Goal: Navigation & Orientation: Find specific page/section

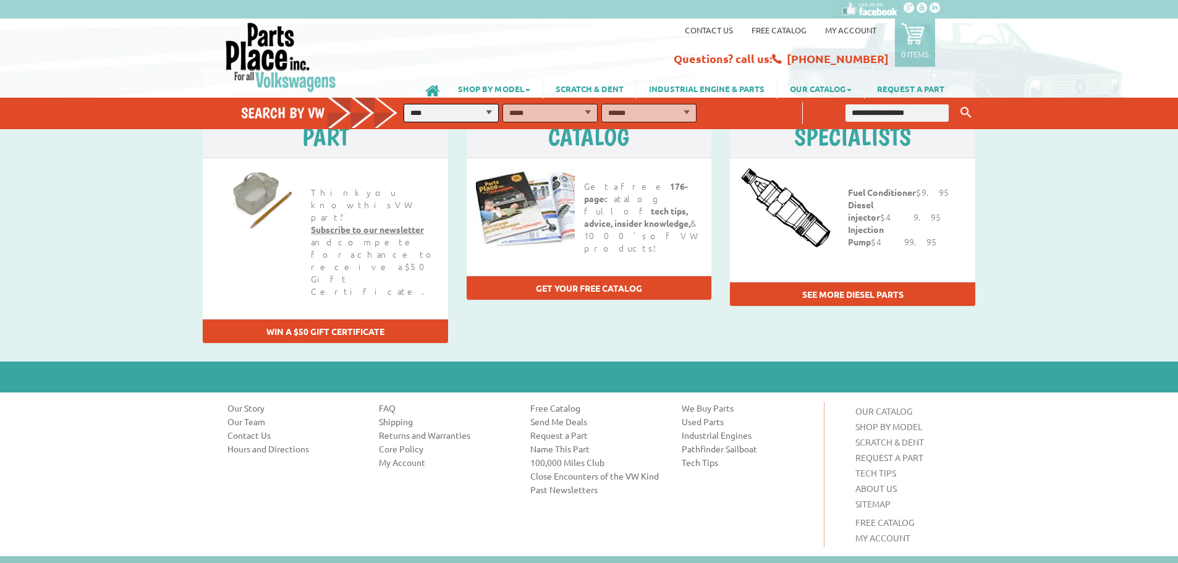
scroll to position [1574, 0]
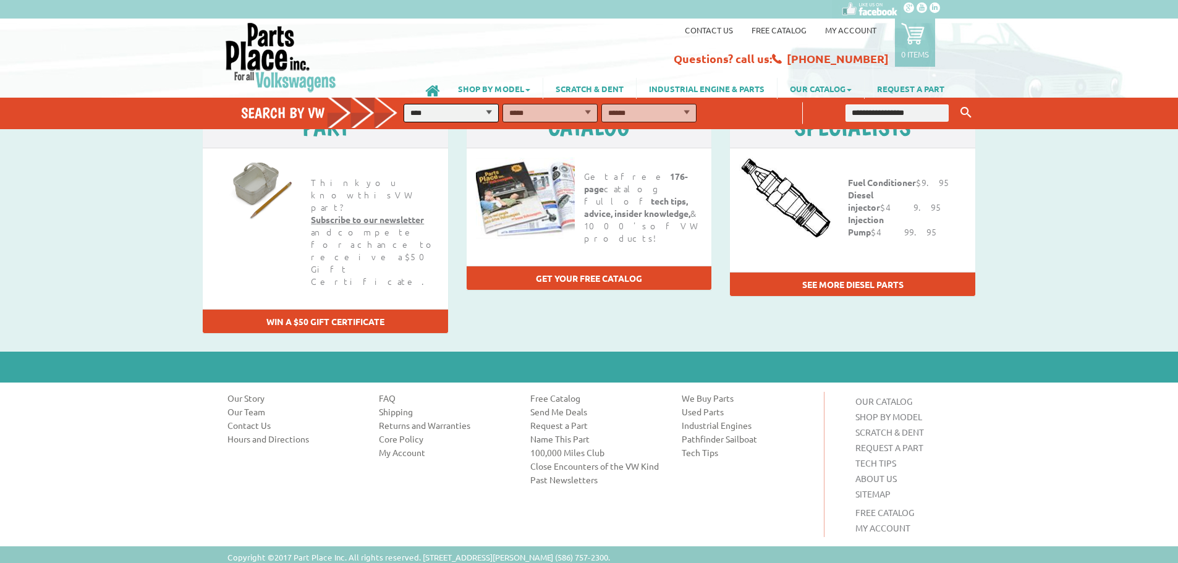
click at [331, 428] on div "ABOUT US Our Story Our Team Contact Us Hours and Directions CUSTOMER SERVICE FA…" at bounding box center [596, 464] width 757 height 145
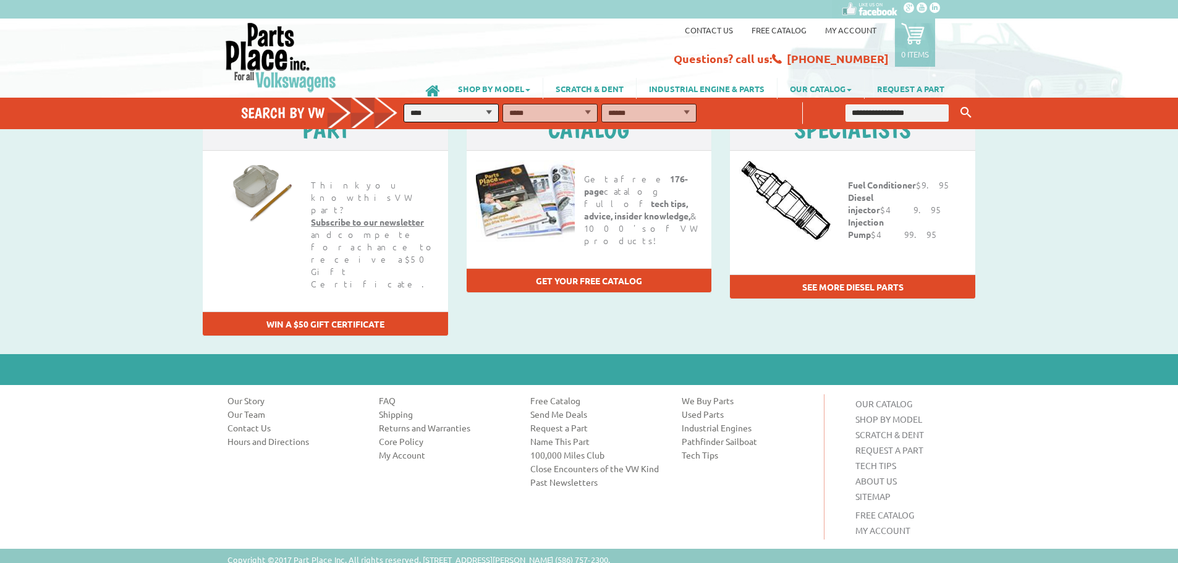
click at [239, 408] on link "Our Team" at bounding box center [293, 414] width 133 height 12
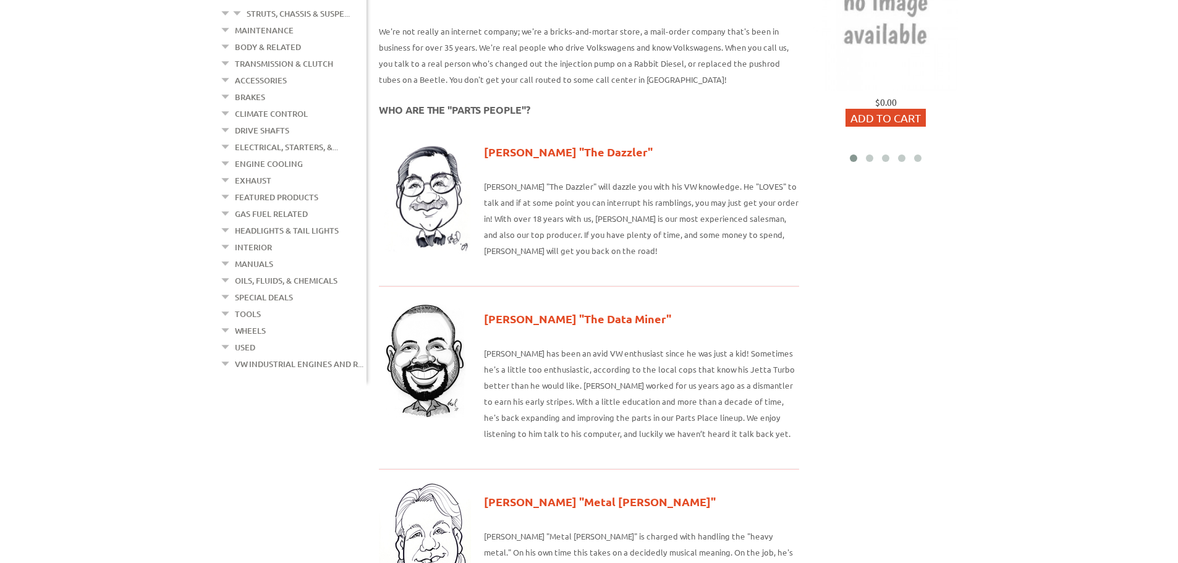
scroll to position [247, 0]
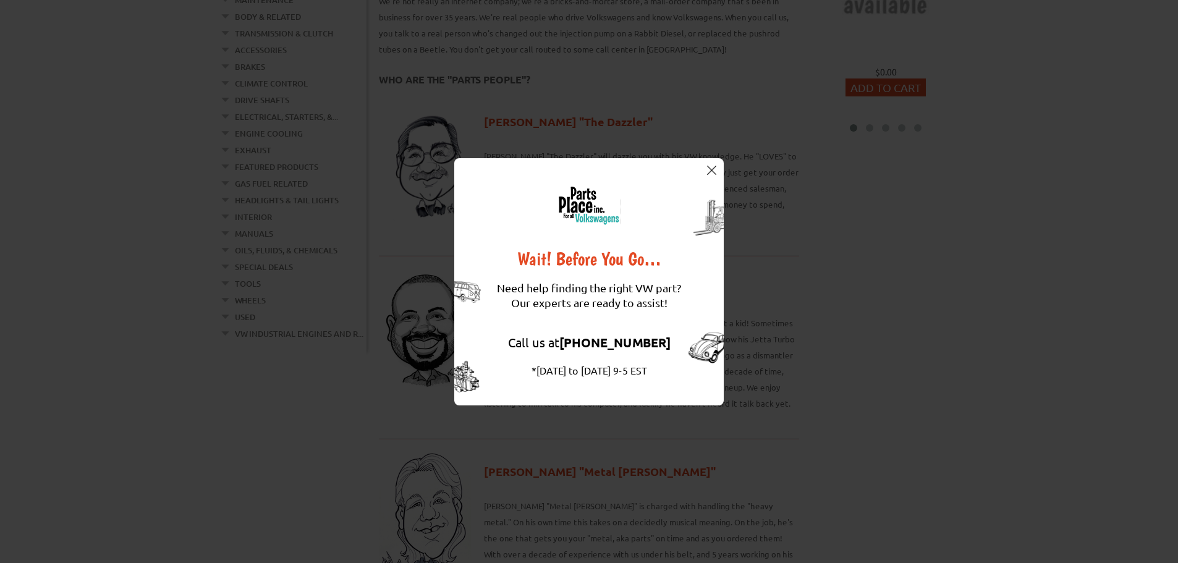
click at [703, 172] on div "Wait! Before You Go… Need help finding the right VW part? Our experts are ready…" at bounding box center [589, 281] width 270 height 247
click at [706, 168] on button at bounding box center [711, 170] width 12 height 12
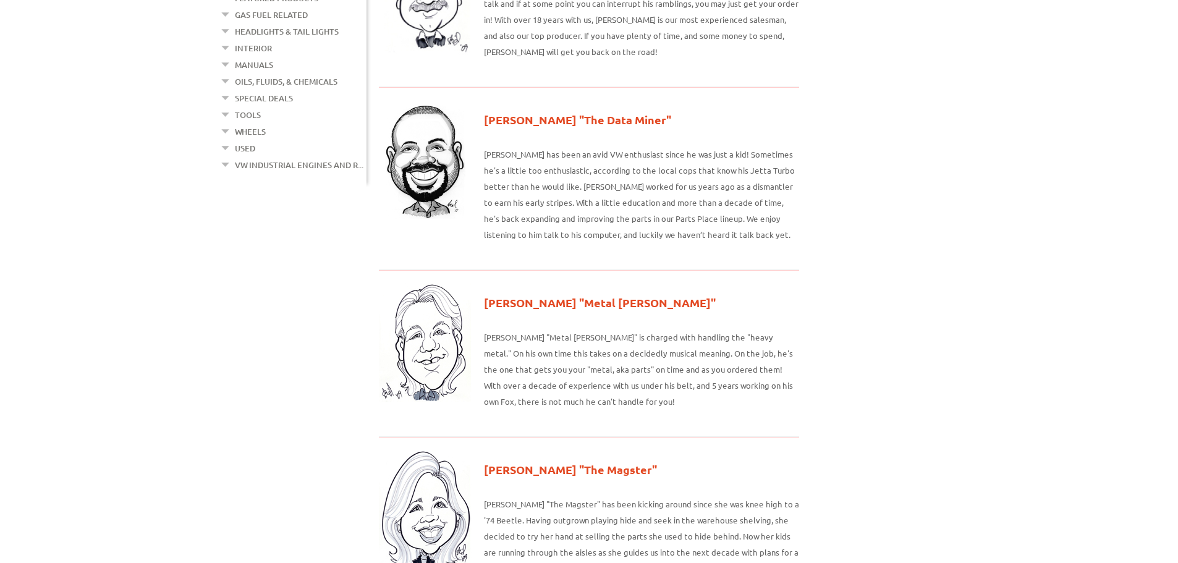
scroll to position [432, 0]
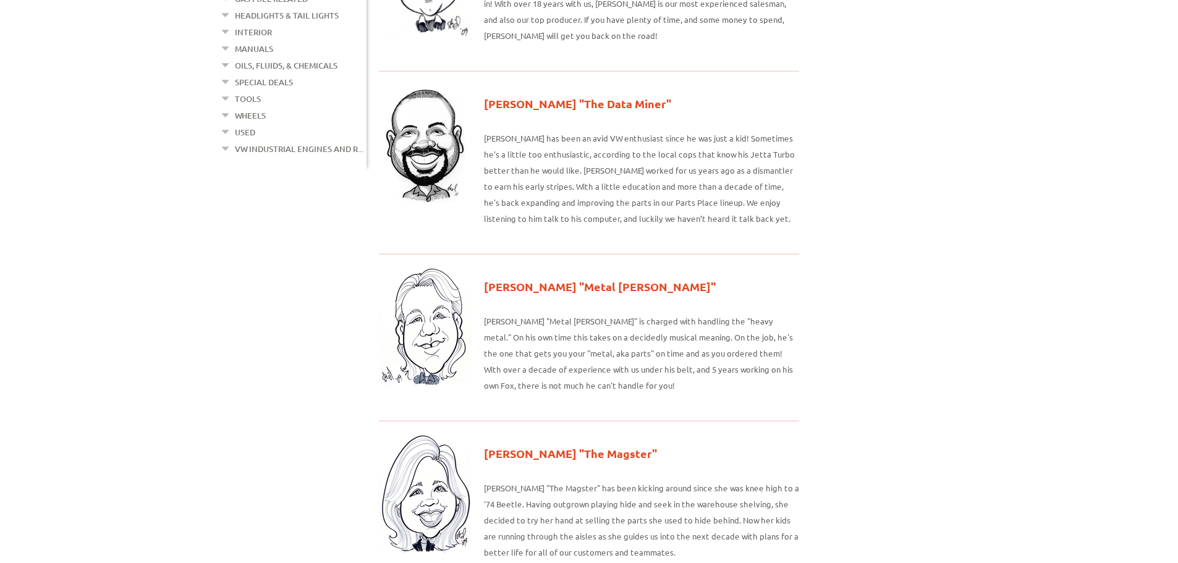
click at [731, 389] on div "Kevin "Metal Meister" Kevin "Metal Meister" is charged with handling the "heavy…" at bounding box center [641, 337] width 315 height 141
click at [735, 434] on div "Maggie "The Magster" Maggie "The Magster" has been kicking around since she was…" at bounding box center [641, 504] width 315 height 141
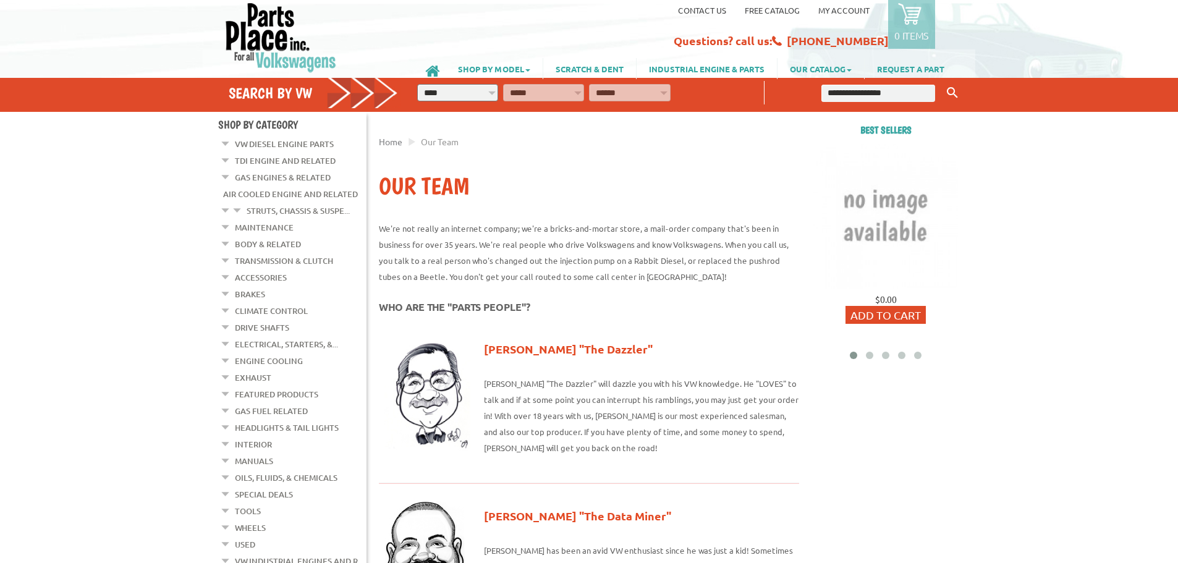
scroll to position [0, 0]
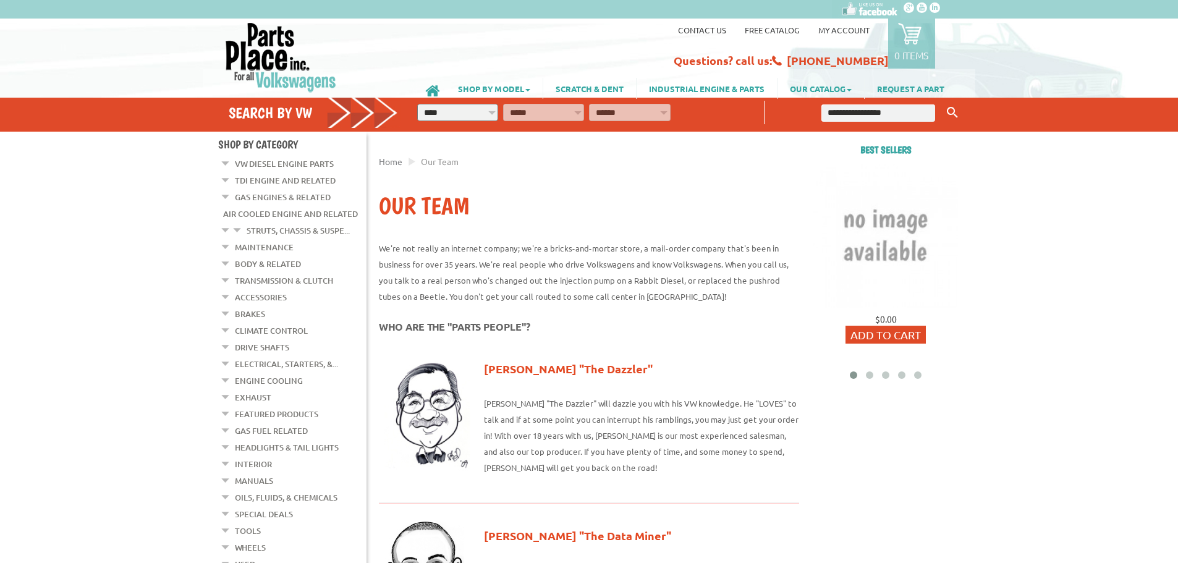
click at [708, 29] on link "Contact us" at bounding box center [702, 30] width 48 height 11
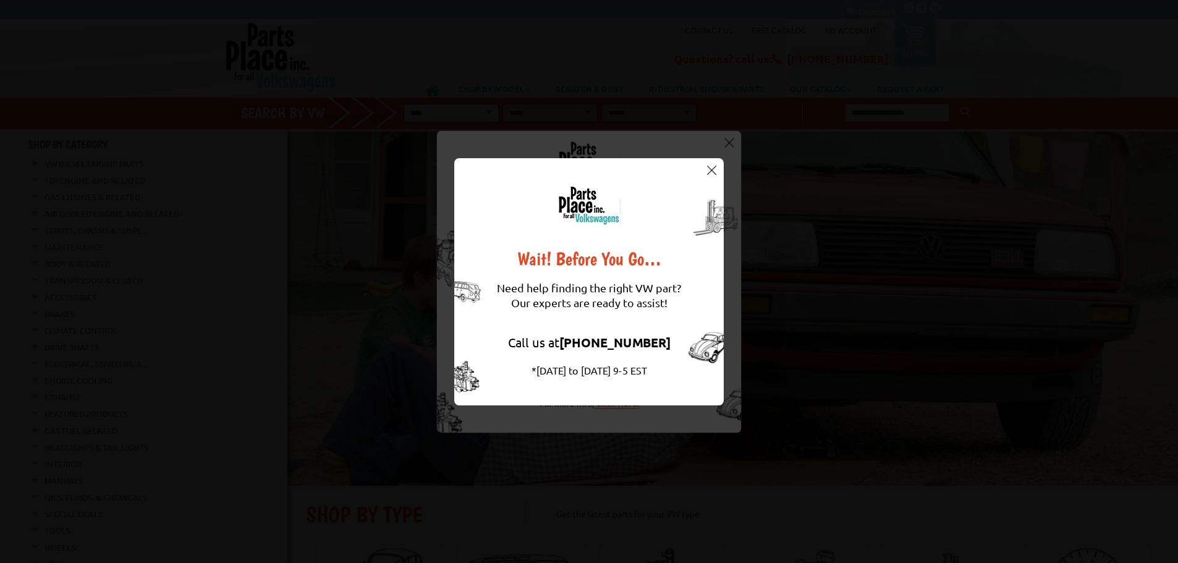
click at [713, 171] on img at bounding box center [711, 170] width 9 height 9
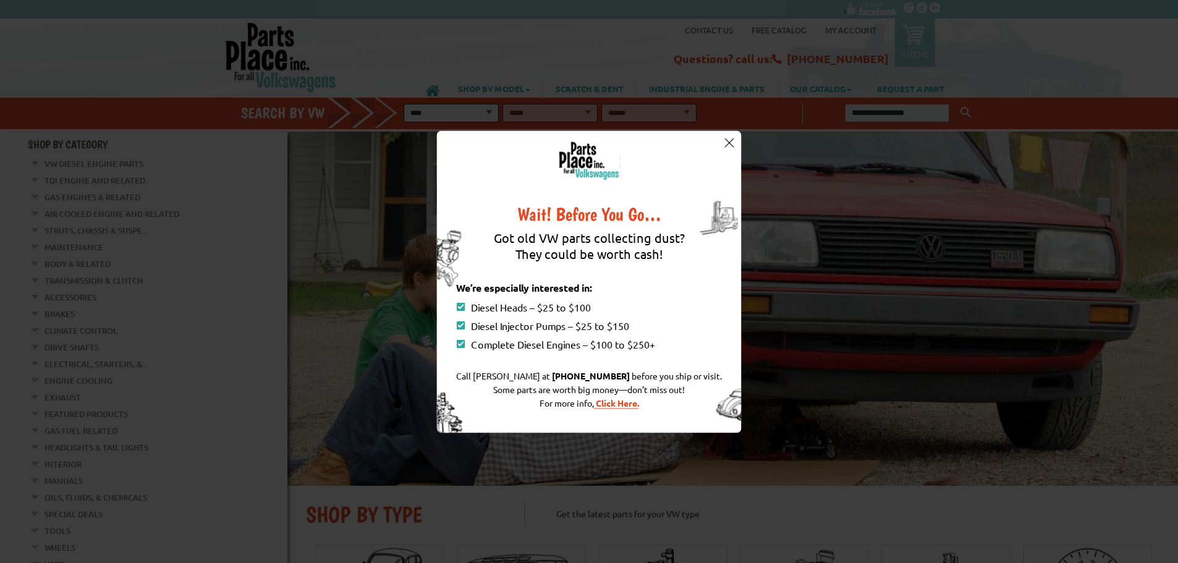
click at [728, 147] on img at bounding box center [728, 142] width 9 height 9
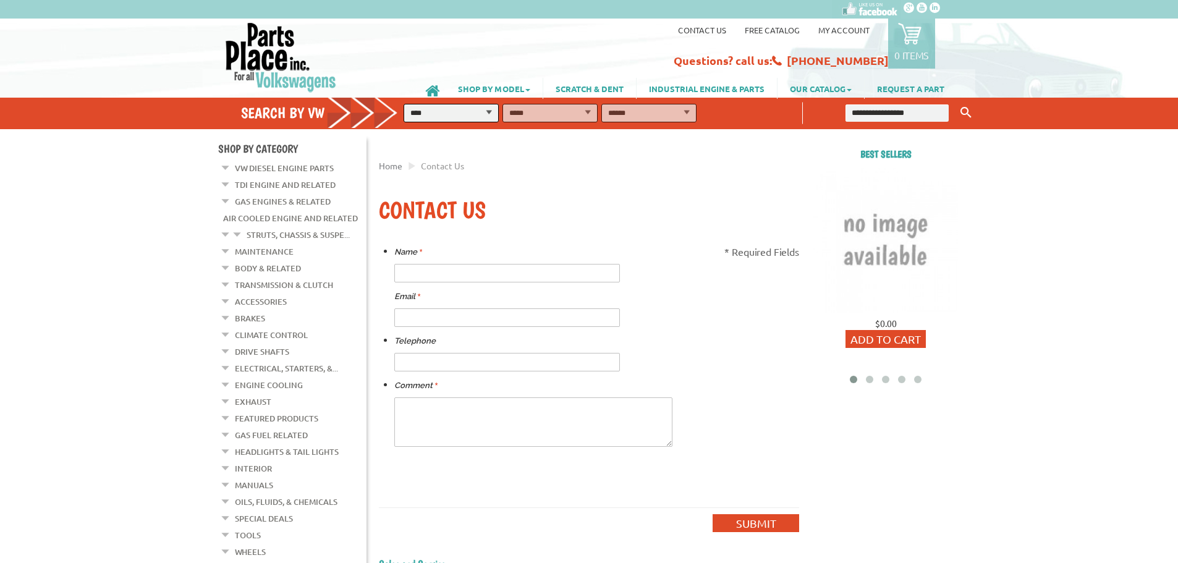
click at [635, 217] on h1 "Contact Us" at bounding box center [589, 211] width 420 height 30
click at [248, 54] on img at bounding box center [280, 57] width 113 height 71
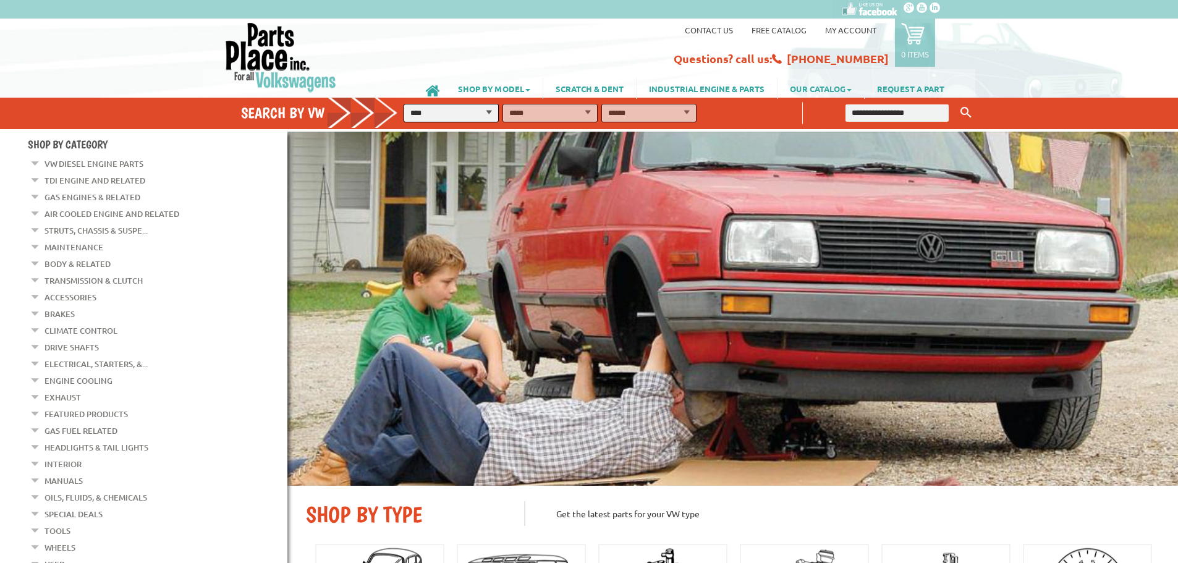
click at [844, 87] on link "OUR CATALOG" at bounding box center [821, 88] width 87 height 21
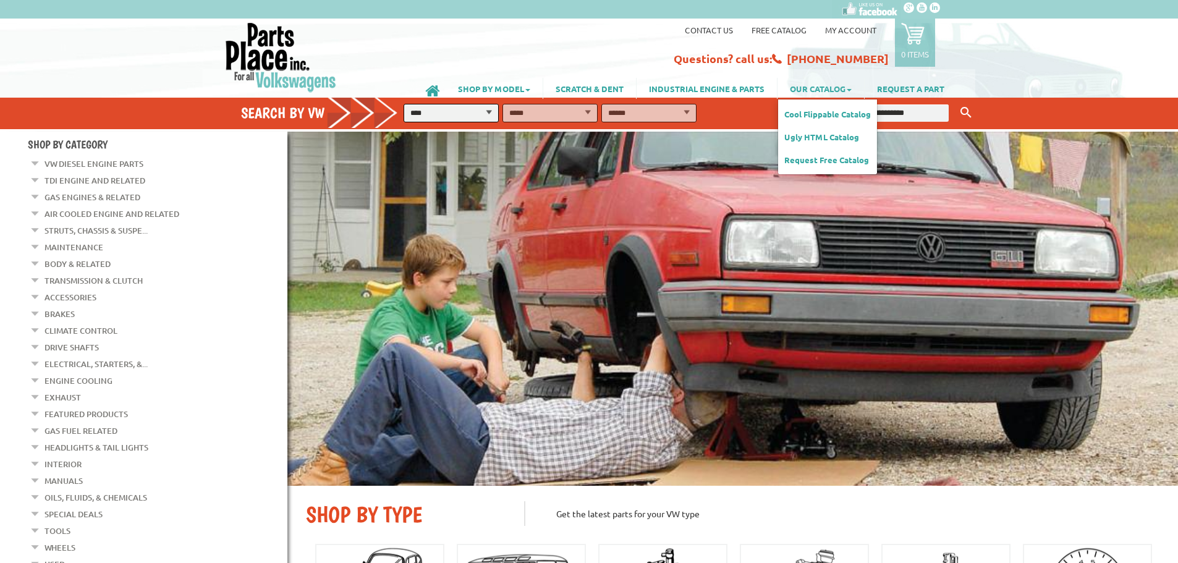
click at [844, 87] on link "OUR CATALOG" at bounding box center [821, 88] width 87 height 21
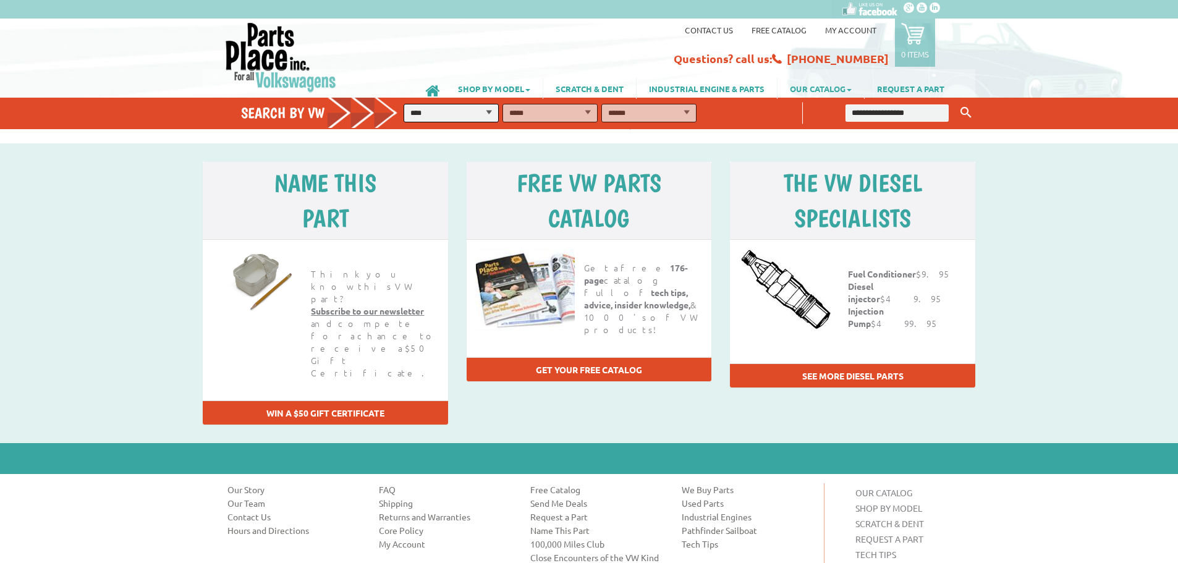
scroll to position [1484, 0]
click at [239, 496] on link "Our Team" at bounding box center [293, 502] width 133 height 12
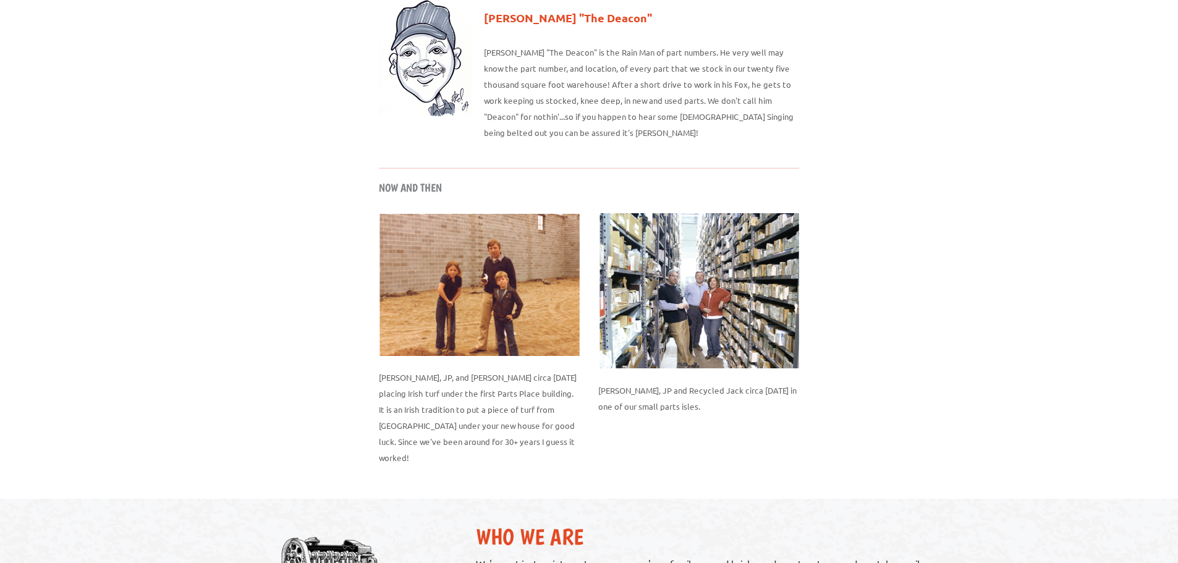
scroll to position [1607, 0]
